Goal: Task Accomplishment & Management: Manage account settings

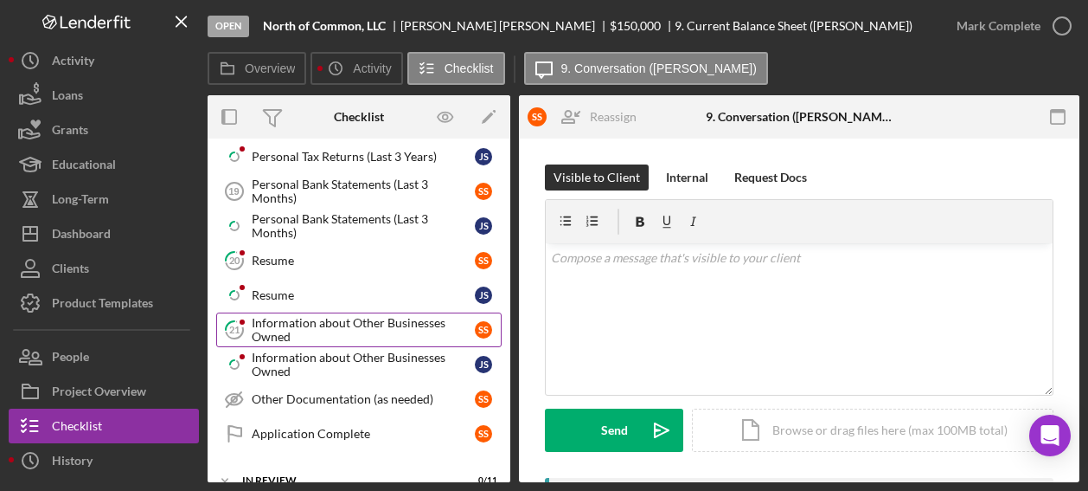
scroll to position [1038, 0]
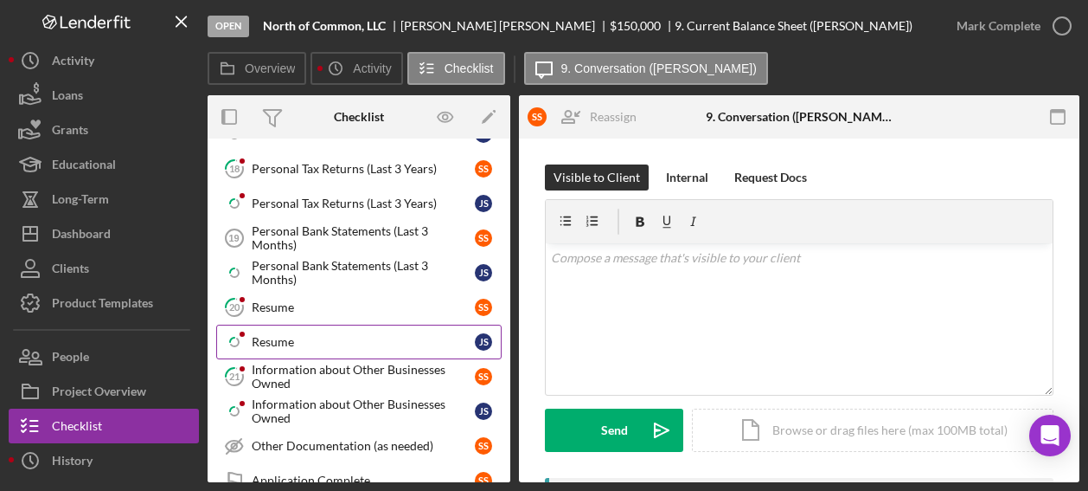
click at [301, 331] on link "Icon/Checklist Item Sub Partial Resume J S" at bounding box center [359, 341] width 286 height 35
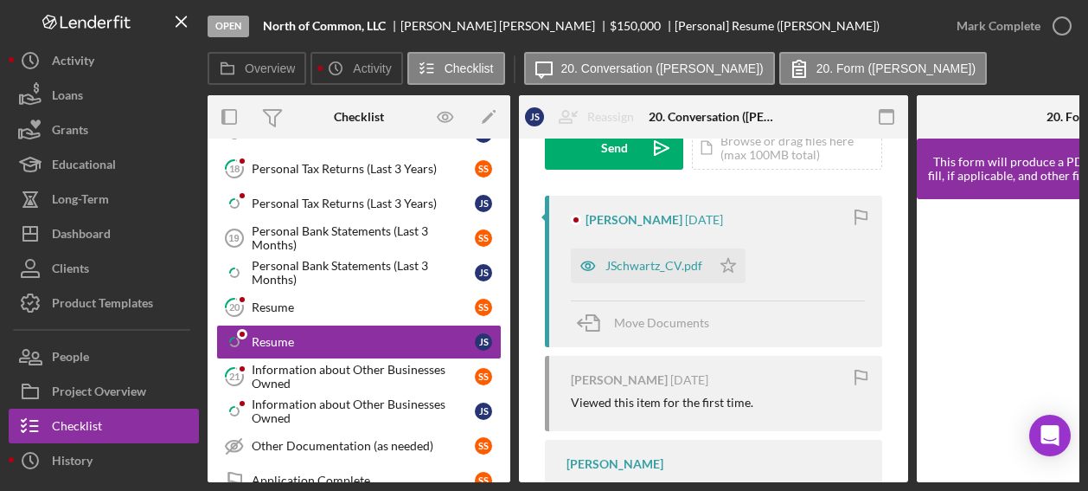
scroll to position [280, 0]
click at [661, 267] on div "JSchwartz_CV.pdf" at bounding box center [654, 267] width 97 height 14
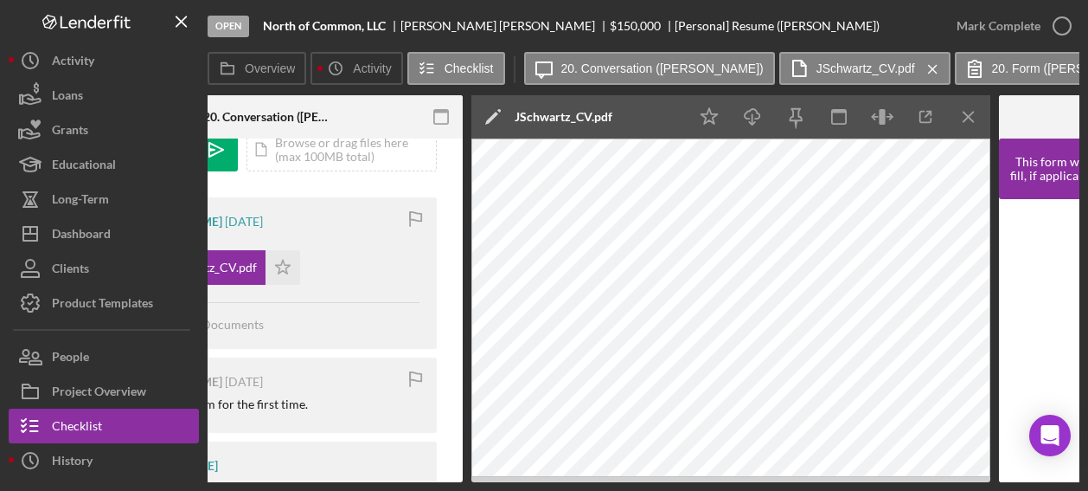
scroll to position [0, 0]
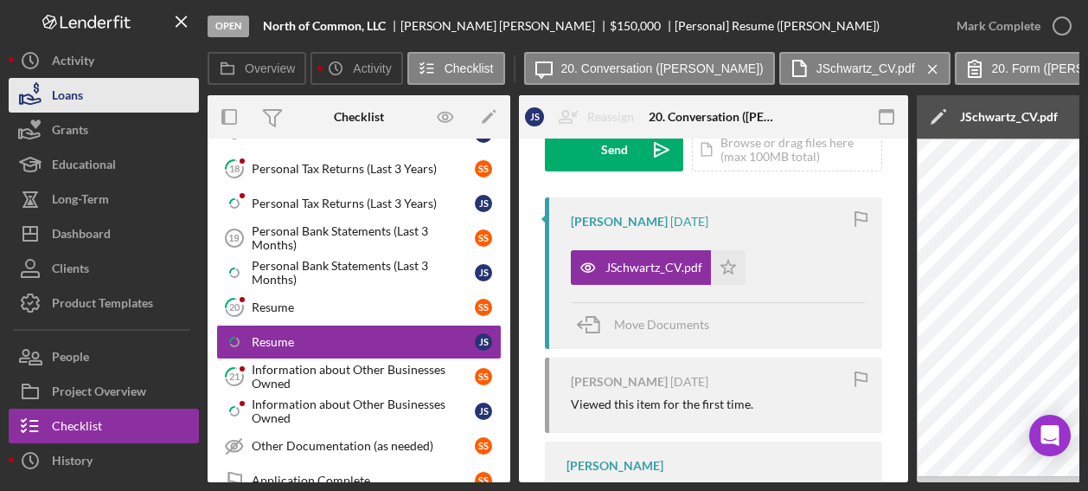
click at [75, 81] on div "Loans" at bounding box center [67, 97] width 31 height 39
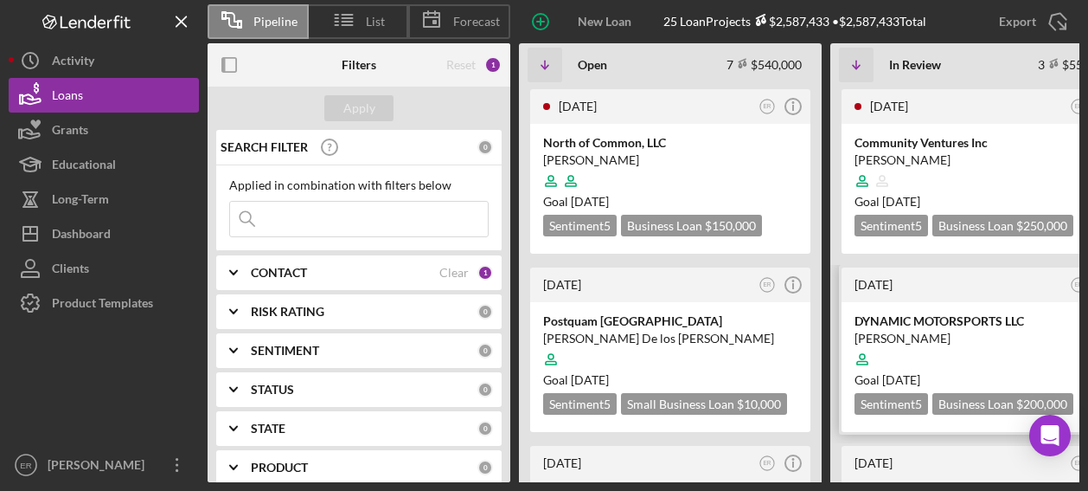
click at [902, 328] on div "DYNAMIC MOTORSPORTS LLC" at bounding box center [982, 320] width 254 height 17
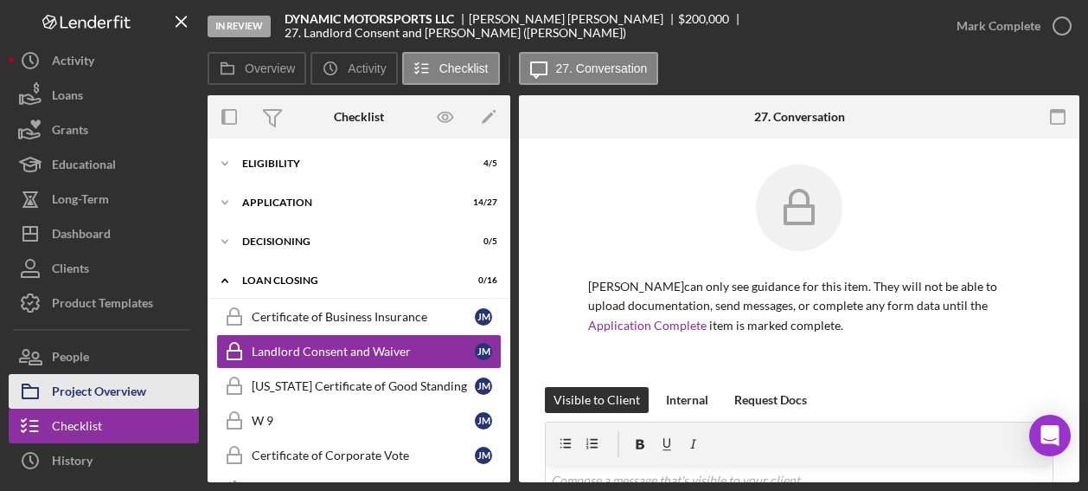
click at [96, 383] on div "Project Overview" at bounding box center [99, 393] width 94 height 39
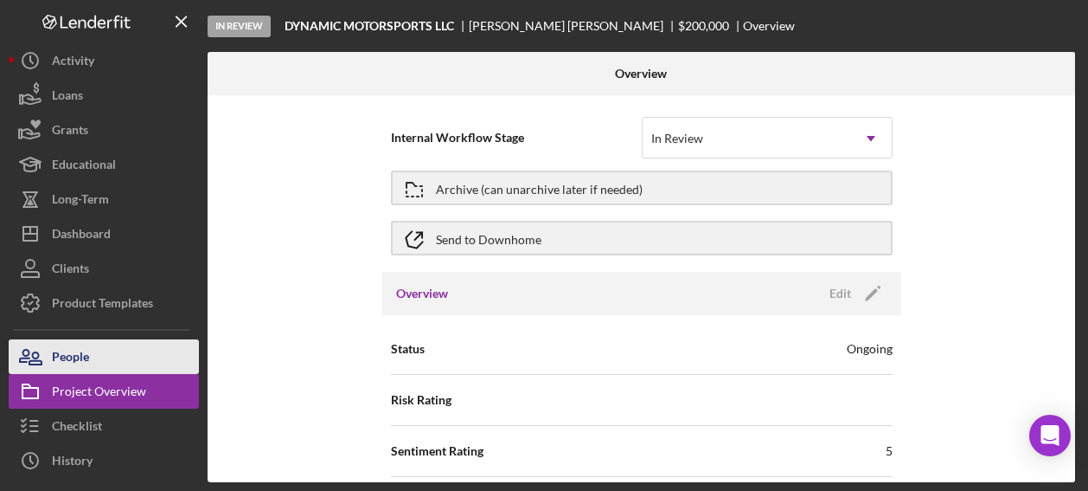
click at [106, 355] on button "People" at bounding box center [104, 356] width 190 height 35
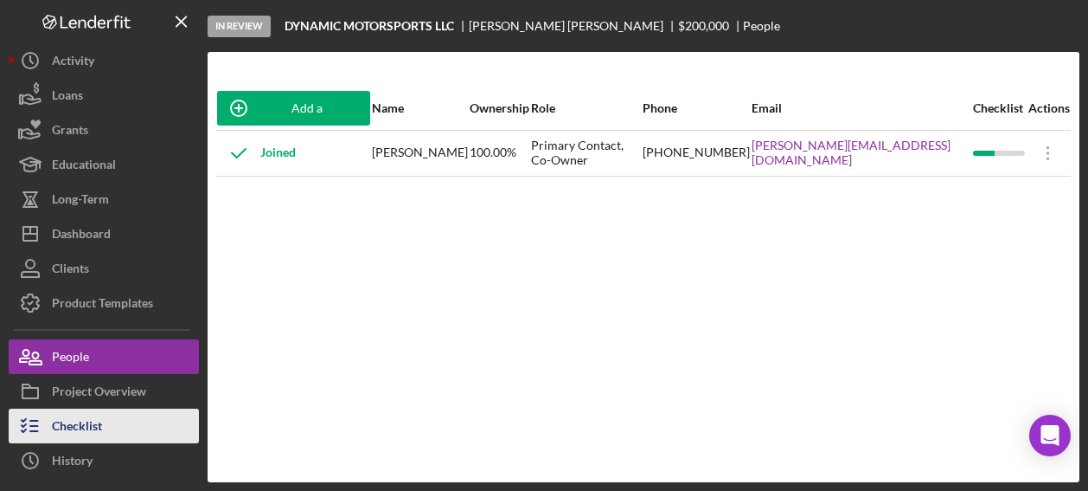
click at [104, 427] on button "Checklist" at bounding box center [104, 425] width 190 height 35
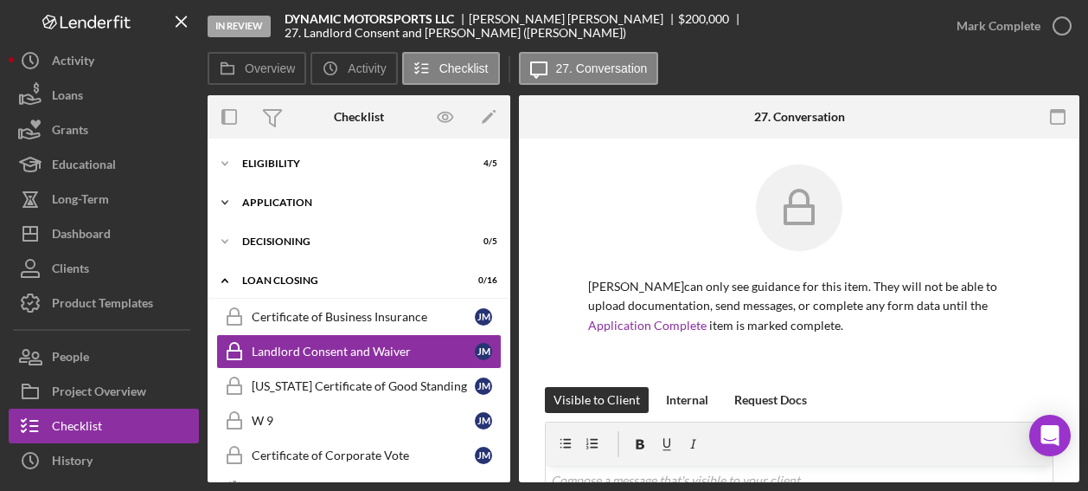
click at [318, 202] on div "Application" at bounding box center [365, 202] width 247 height 10
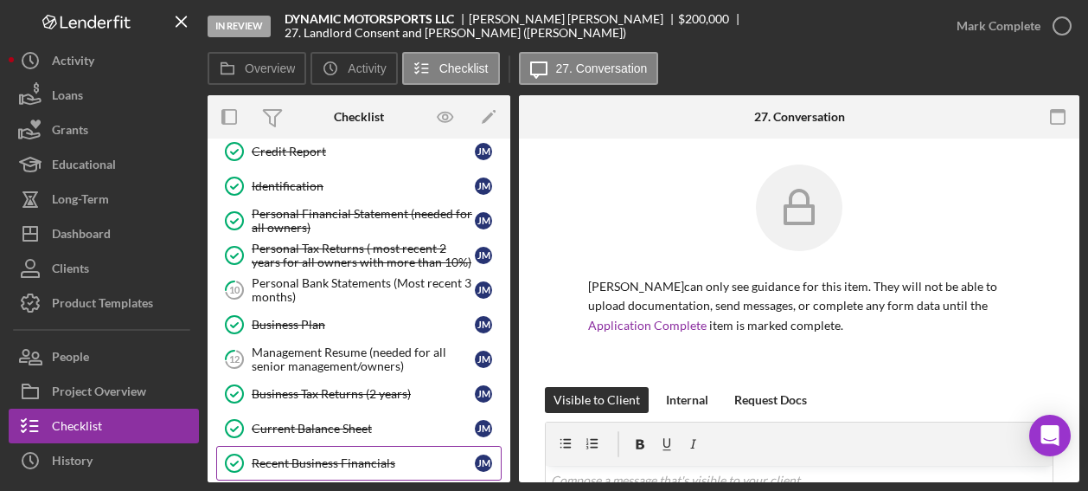
scroll to position [346, 0]
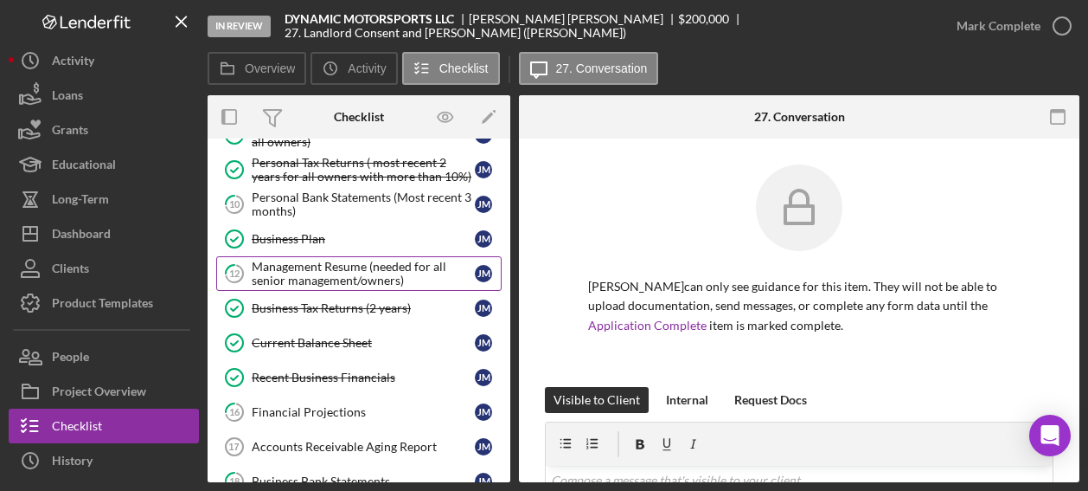
click at [351, 267] on div "Management Resume (needed for all senior management/owners)" at bounding box center [363, 274] width 223 height 28
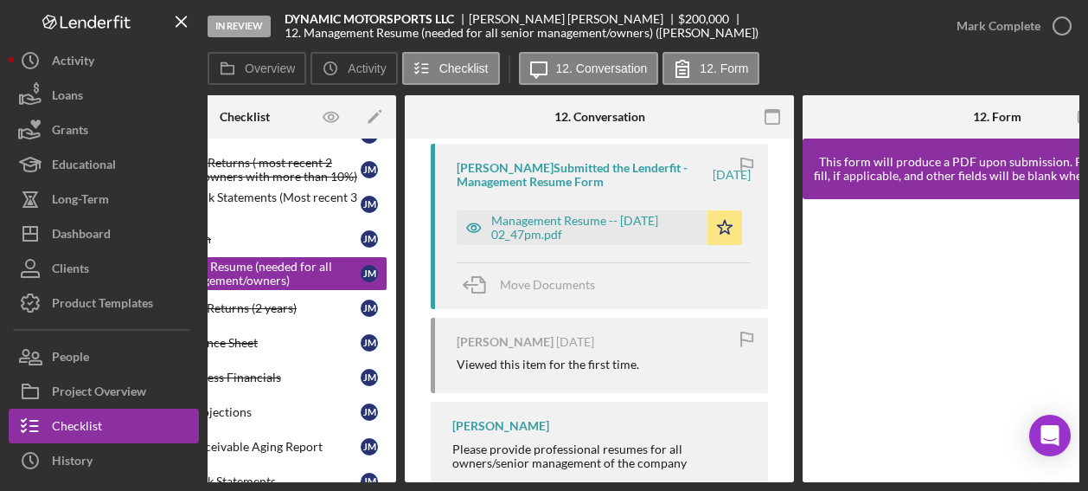
scroll to position [382, 0]
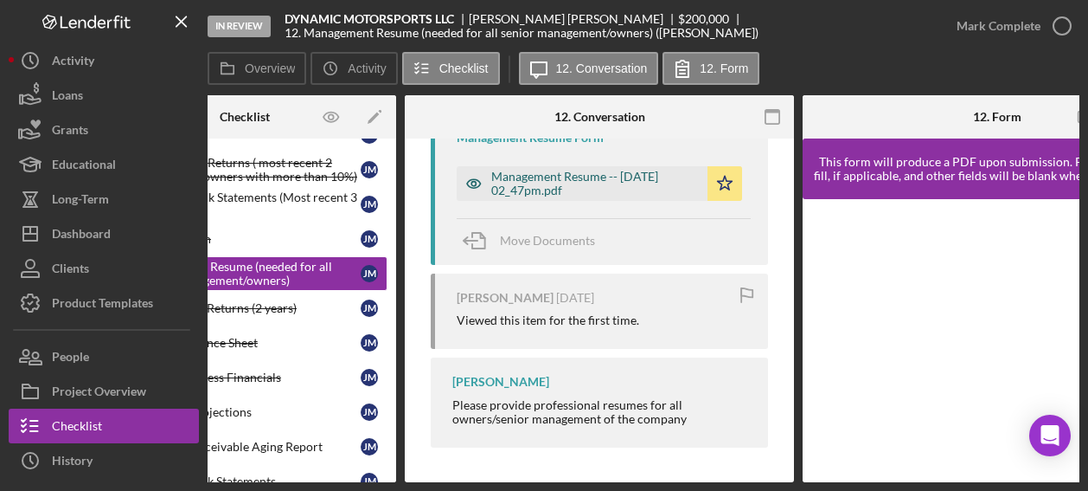
click at [570, 170] on div "Management Resume -- [DATE] 02_47pm.pdf" at bounding box center [595, 184] width 208 height 28
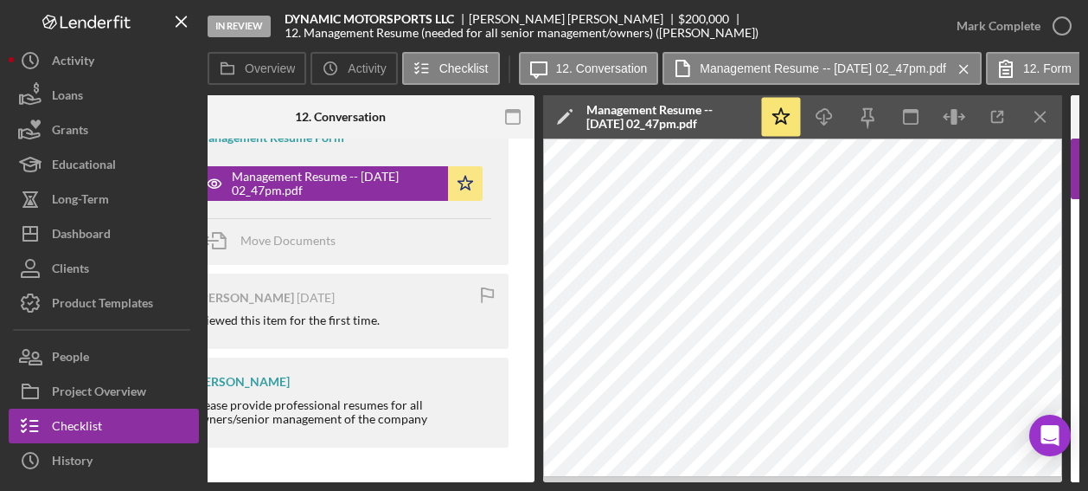
scroll to position [0, 391]
